Goal: Navigation & Orientation: Find specific page/section

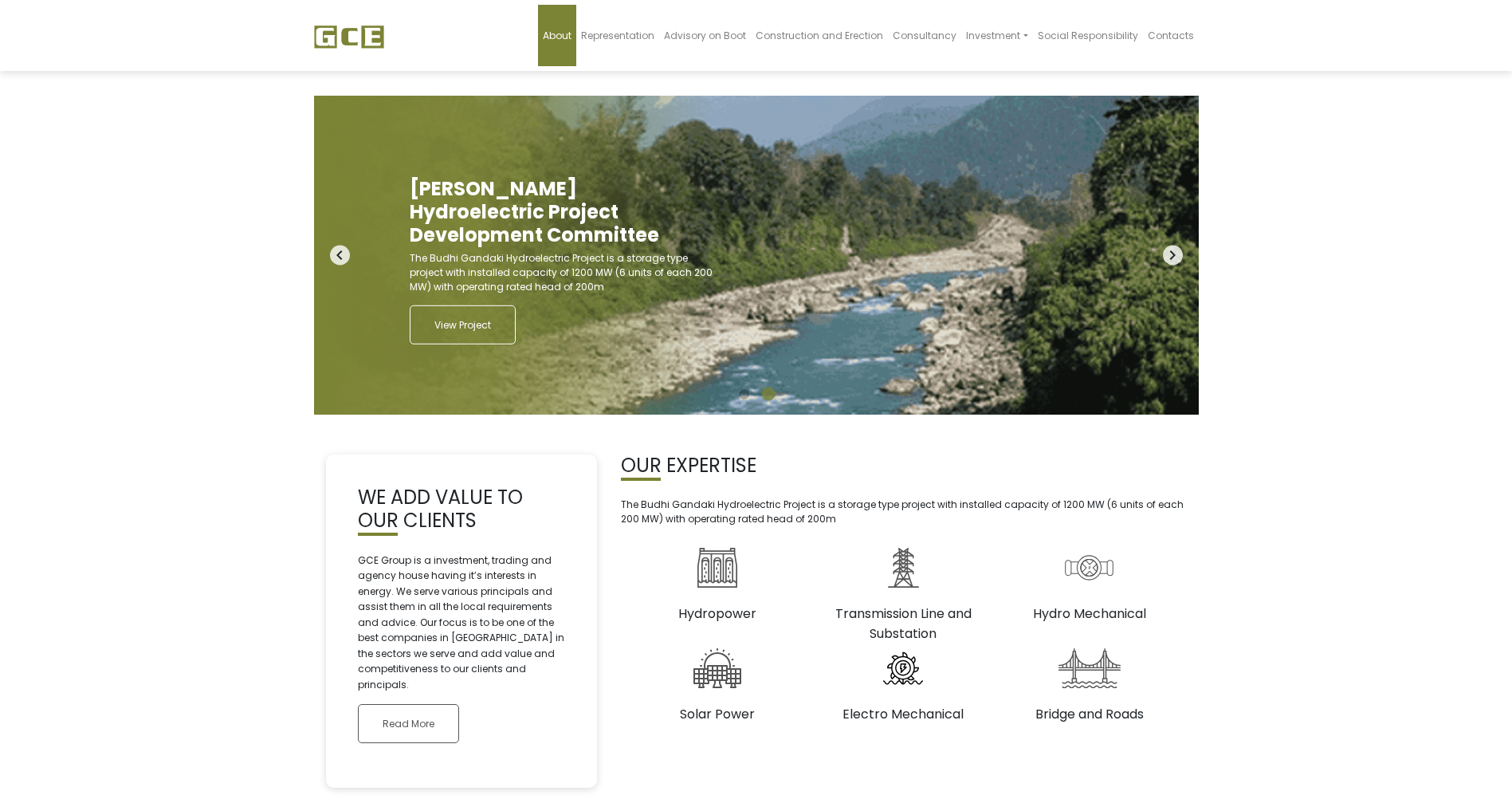
click at [543, 42] on span "About" at bounding box center [557, 35] width 29 height 13
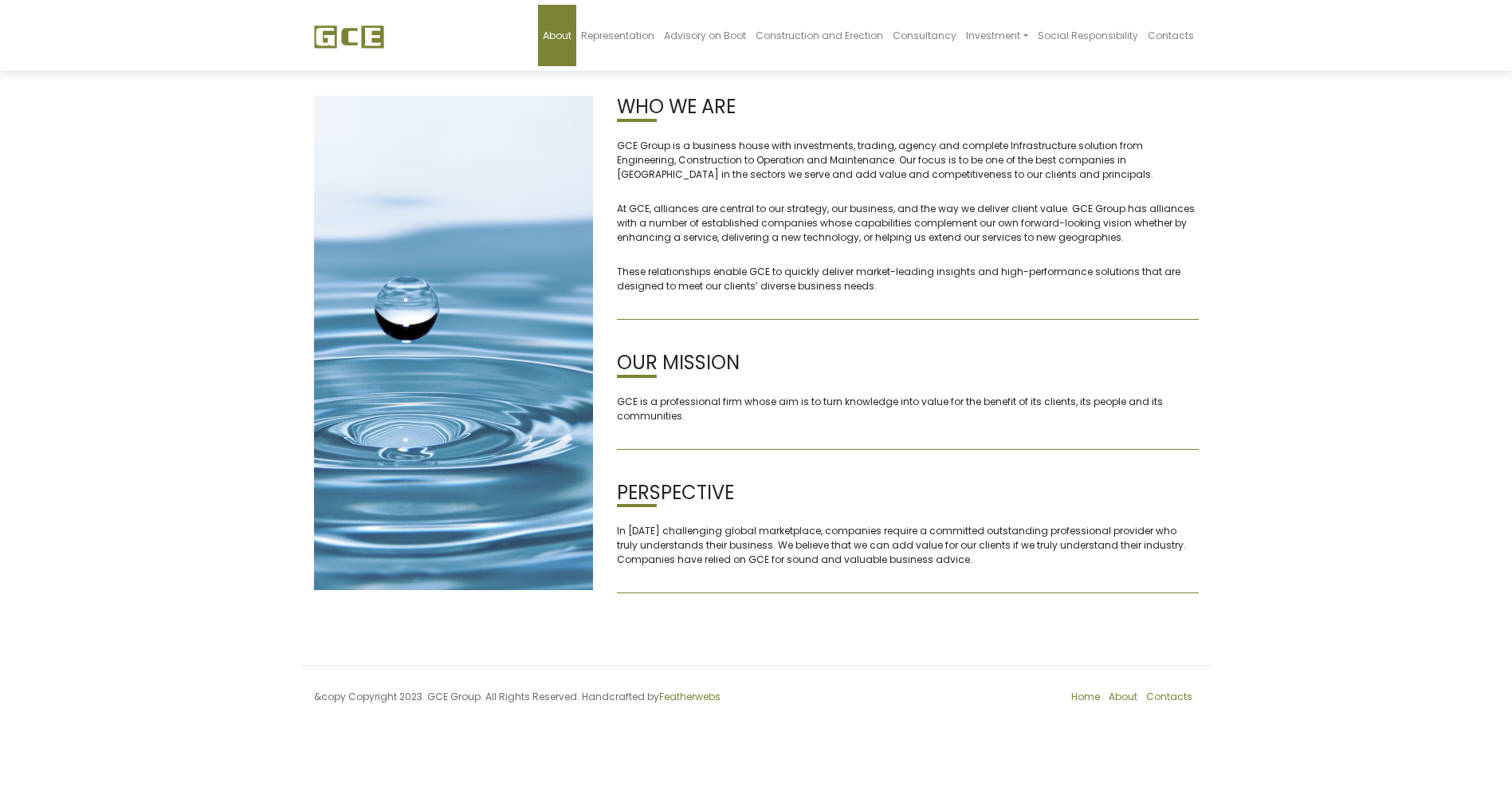
scroll to position [1, 0]
click at [543, 42] on span "About" at bounding box center [557, 35] width 29 height 13
click at [581, 42] on span "Representation" at bounding box center [617, 35] width 73 height 13
